Goal: Information Seeking & Learning: Check status

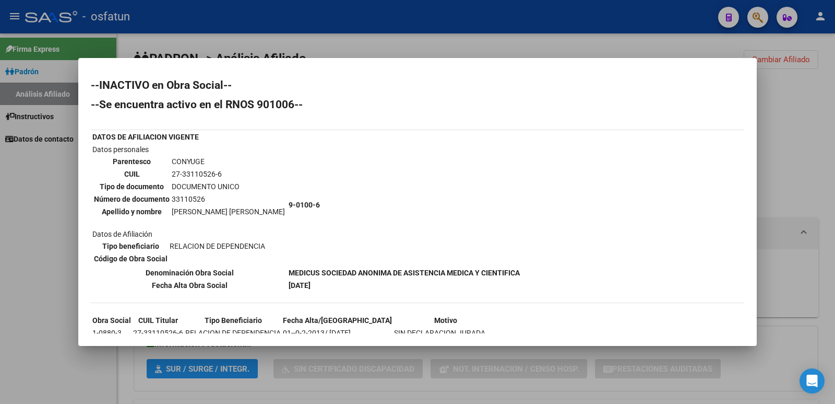
scroll to position [65, 0]
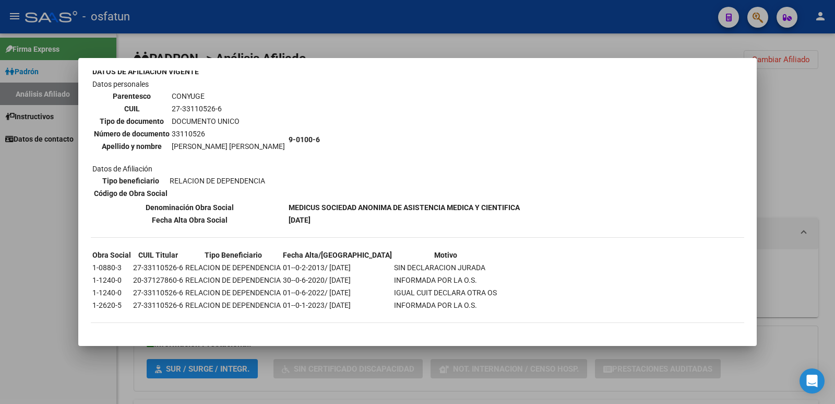
click at [829, 175] on div at bounding box center [417, 202] width 835 height 404
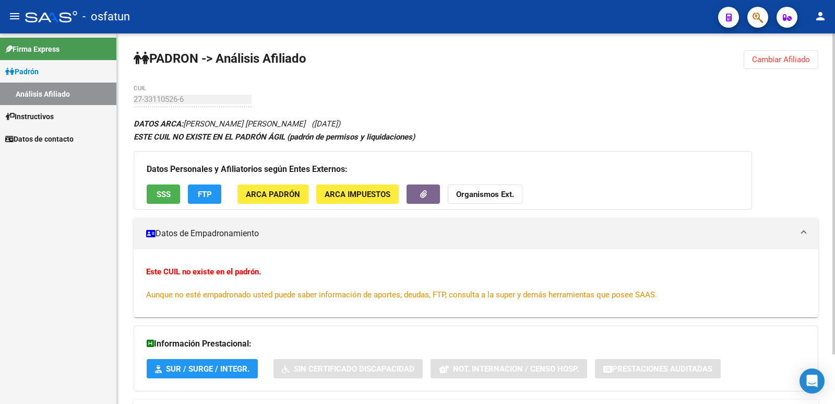
click at [787, 64] on div "PADRON -> Análisis Afiliado Cambiar Afiliado 27-33110526-6 CUIL DATOS ARCA: [PE…" at bounding box center [476, 247] width 718 height 428
click at [786, 62] on span "Cambiar Afiliado" at bounding box center [781, 59] width 58 height 9
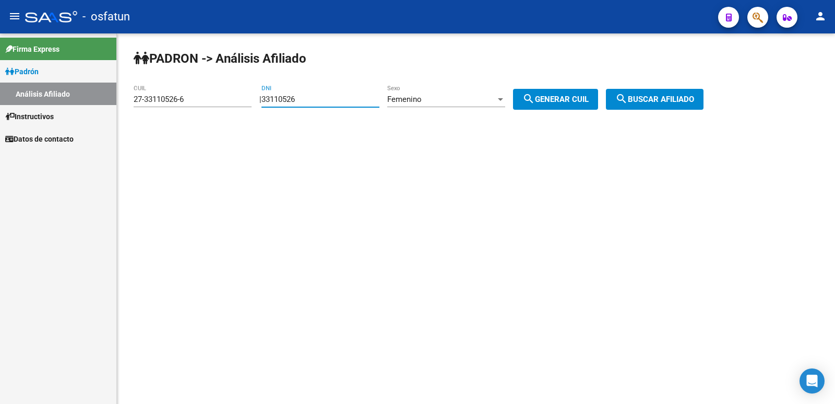
drag, startPoint x: 318, startPoint y: 97, endPoint x: 233, endPoint y: 100, distance: 84.6
click at [233, 100] on app-analisis-afiliado "PADRON -> Análisis Afiliado 27-33110526-6 CUIL | 33110526 DNI Femenino Sexo sea…" at bounding box center [423, 98] width 578 height 9
paste input "18078780"
type input "18078780"
click at [588, 97] on span "search Generar CUIL" at bounding box center [556, 98] width 66 height 9
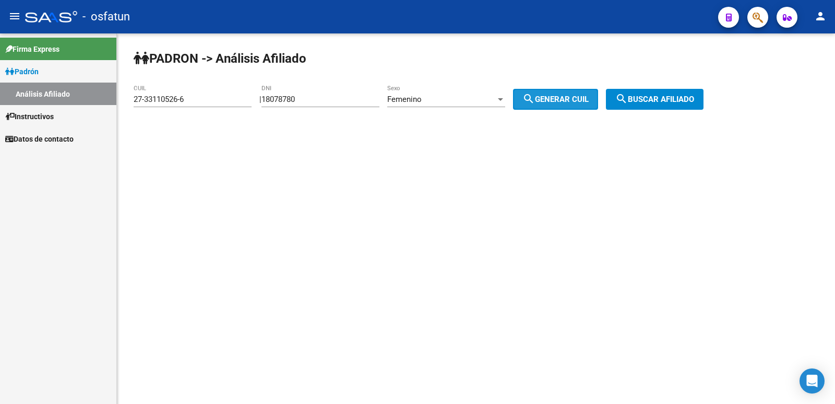
type input "27-18078780-7"
click at [628, 102] on mat-icon "search" at bounding box center [621, 98] width 13 height 13
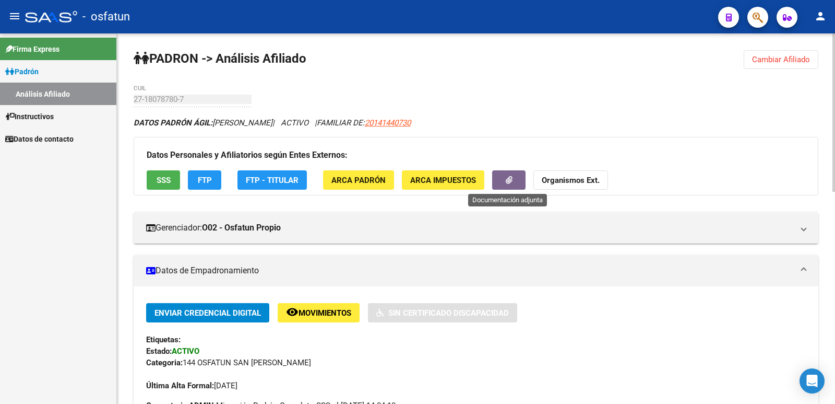
click at [512, 177] on button "button" at bounding box center [508, 179] width 33 height 19
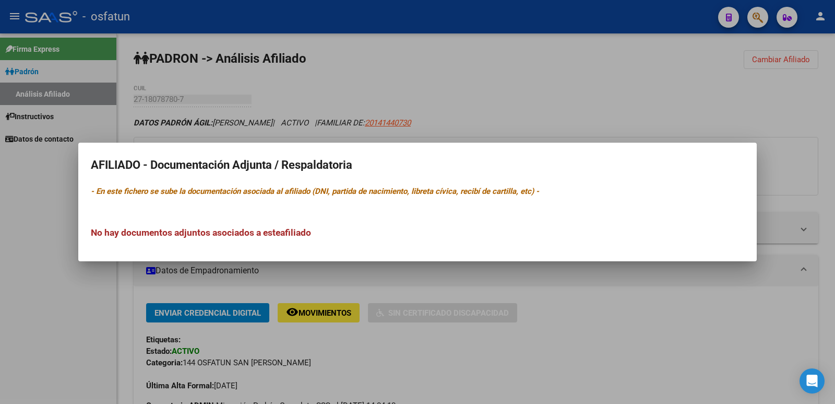
click at [765, 186] on div at bounding box center [417, 202] width 835 height 404
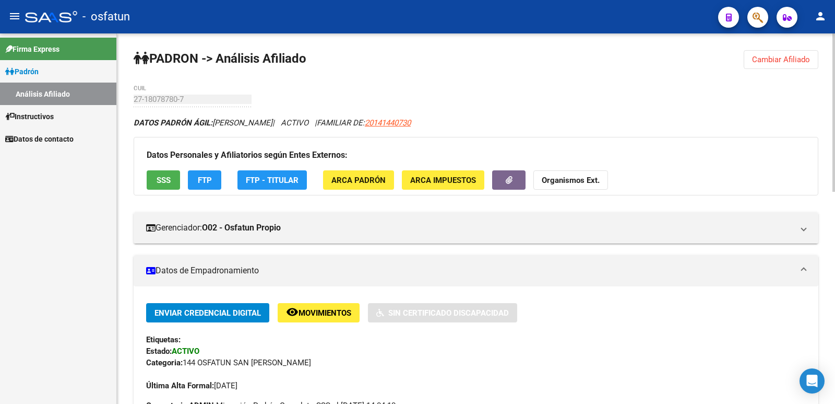
click at [583, 177] on strong "Organismos Ext." at bounding box center [571, 179] width 58 height 9
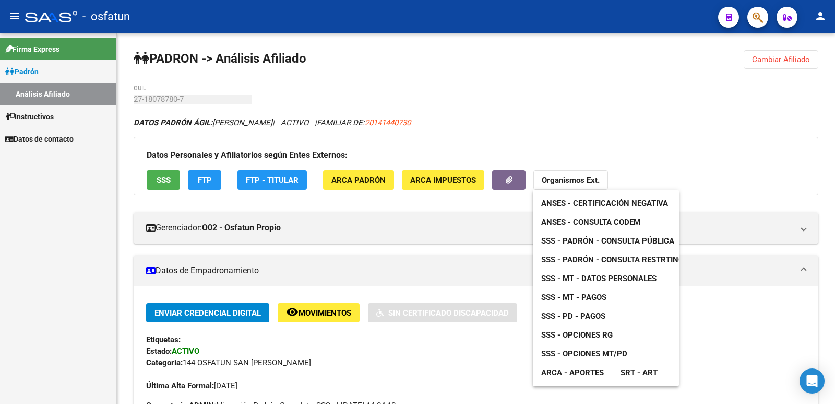
click at [590, 224] on span "ANSES - Consulta CODEM" at bounding box center [590, 221] width 99 height 9
